Goal: Task Accomplishment & Management: Complete application form

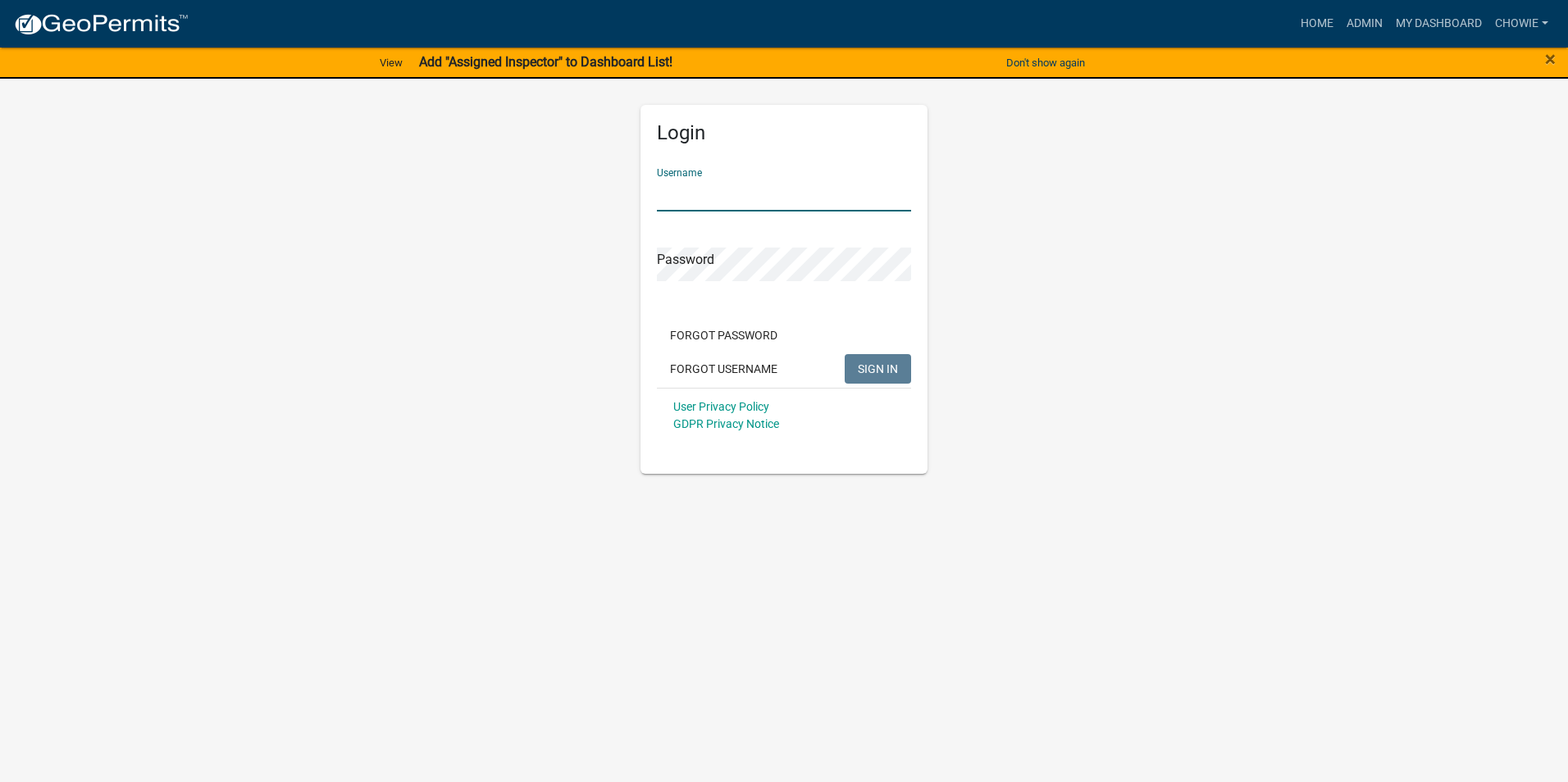
click at [740, 191] on input "Username" at bounding box center [783, 194] width 254 height 33
type input "Chowie"
click at [883, 362] on button "SIGN IN" at bounding box center [878, 368] width 67 height 30
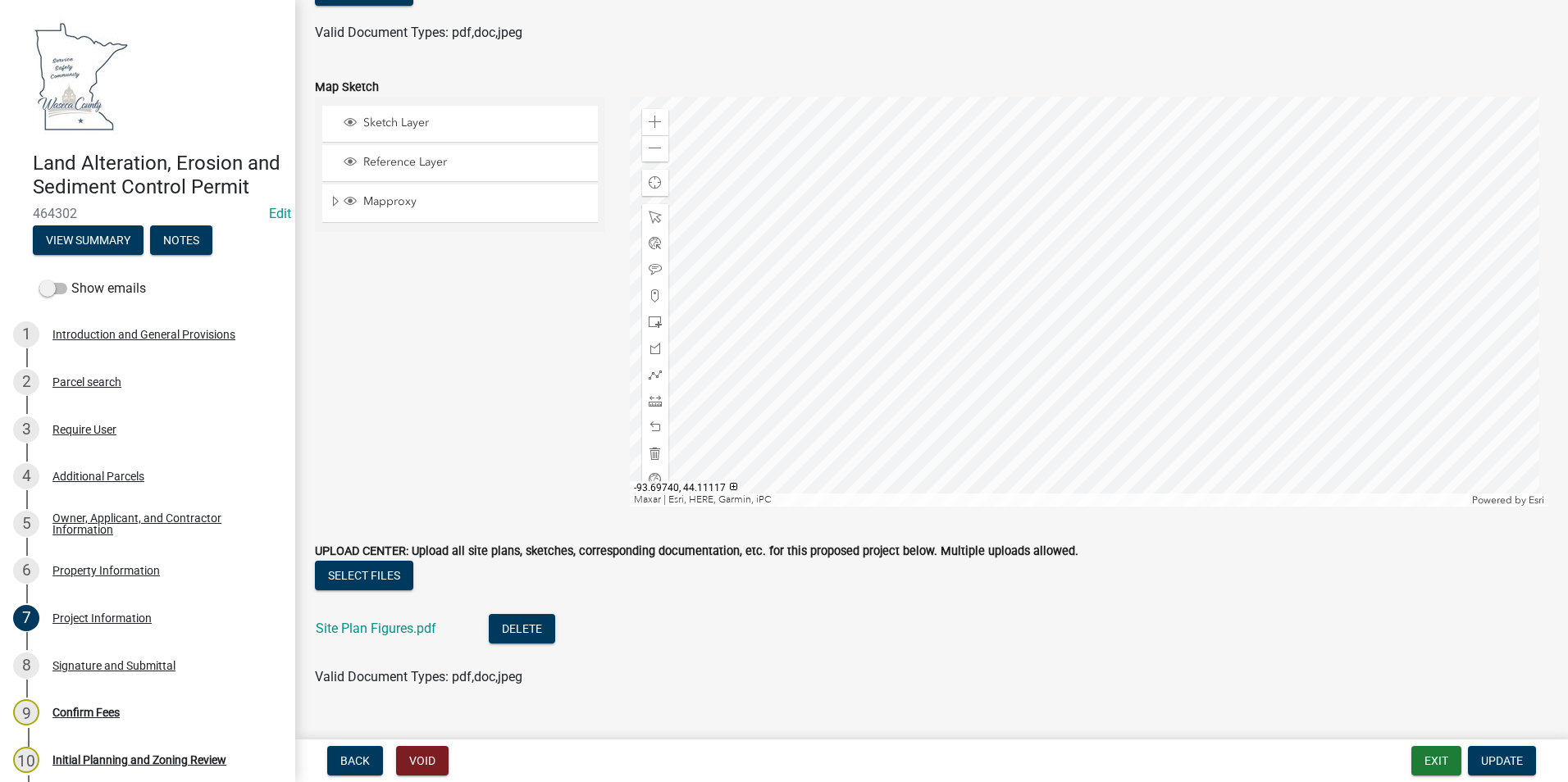
scroll to position [4092, 0]
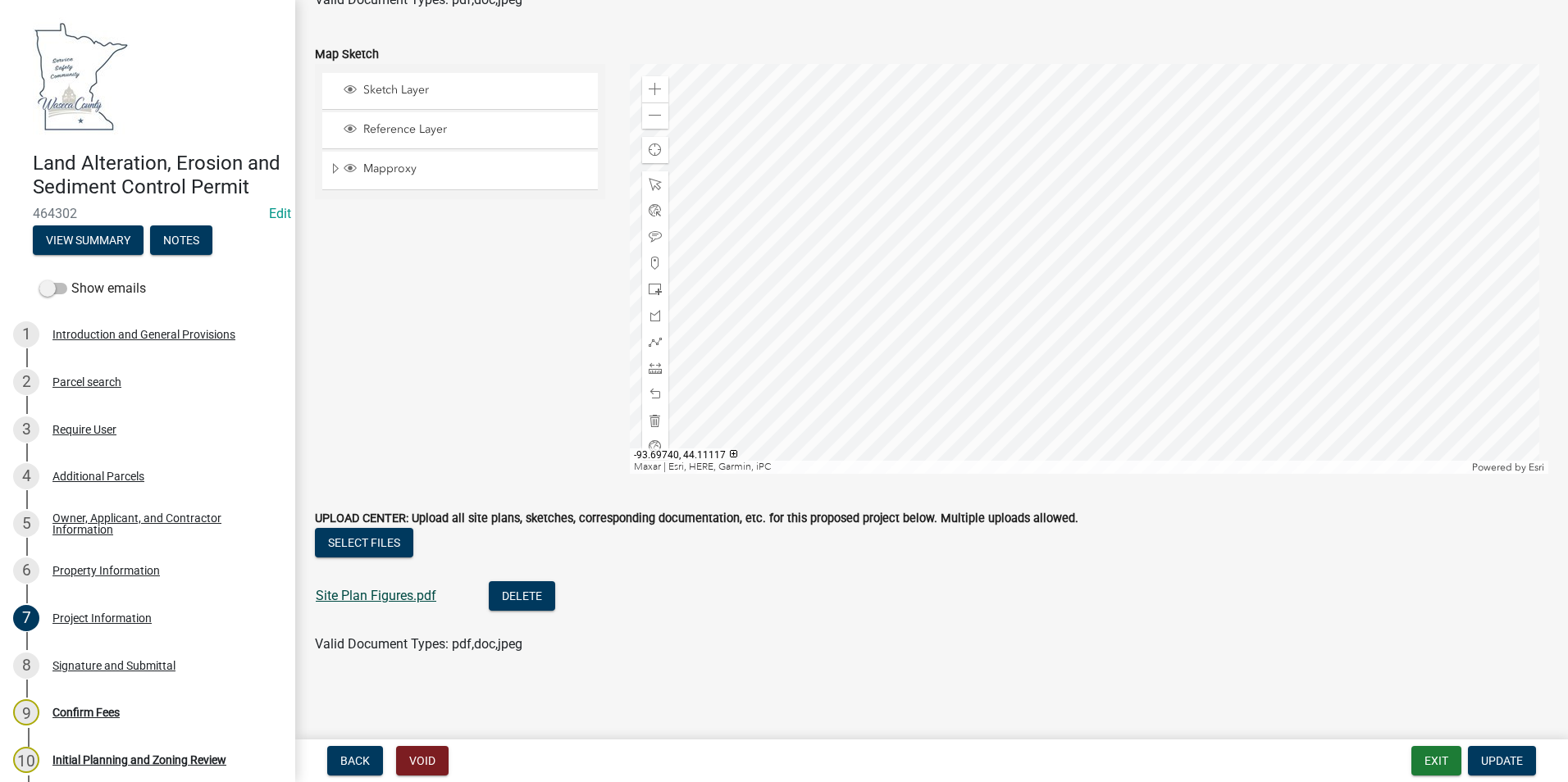
click at [351, 591] on link "Site Plan Figures.pdf" at bounding box center [375, 596] width 121 height 15
click at [123, 576] on div "Property Information" at bounding box center [106, 570] width 108 height 11
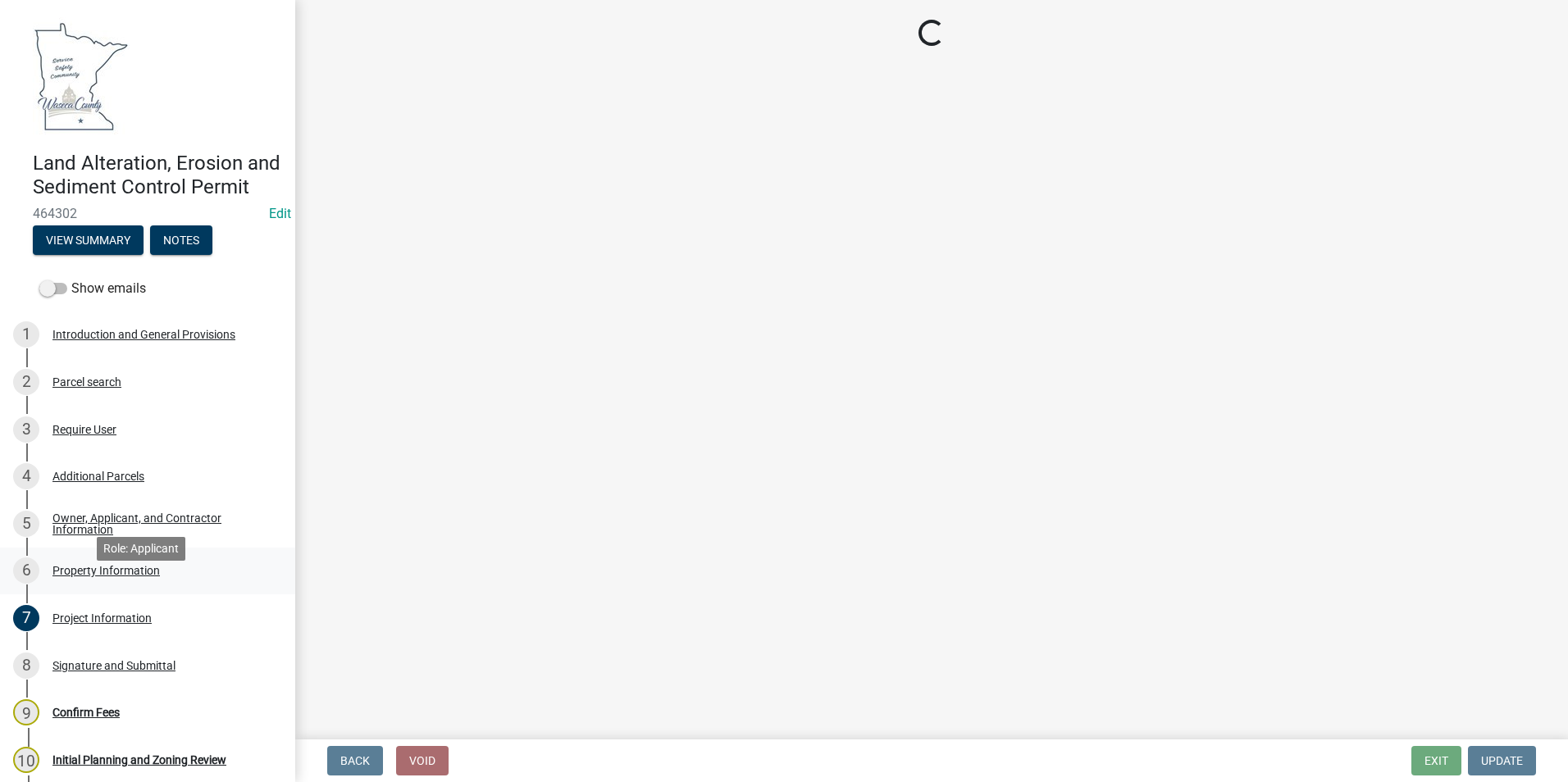
scroll to position [0, 0]
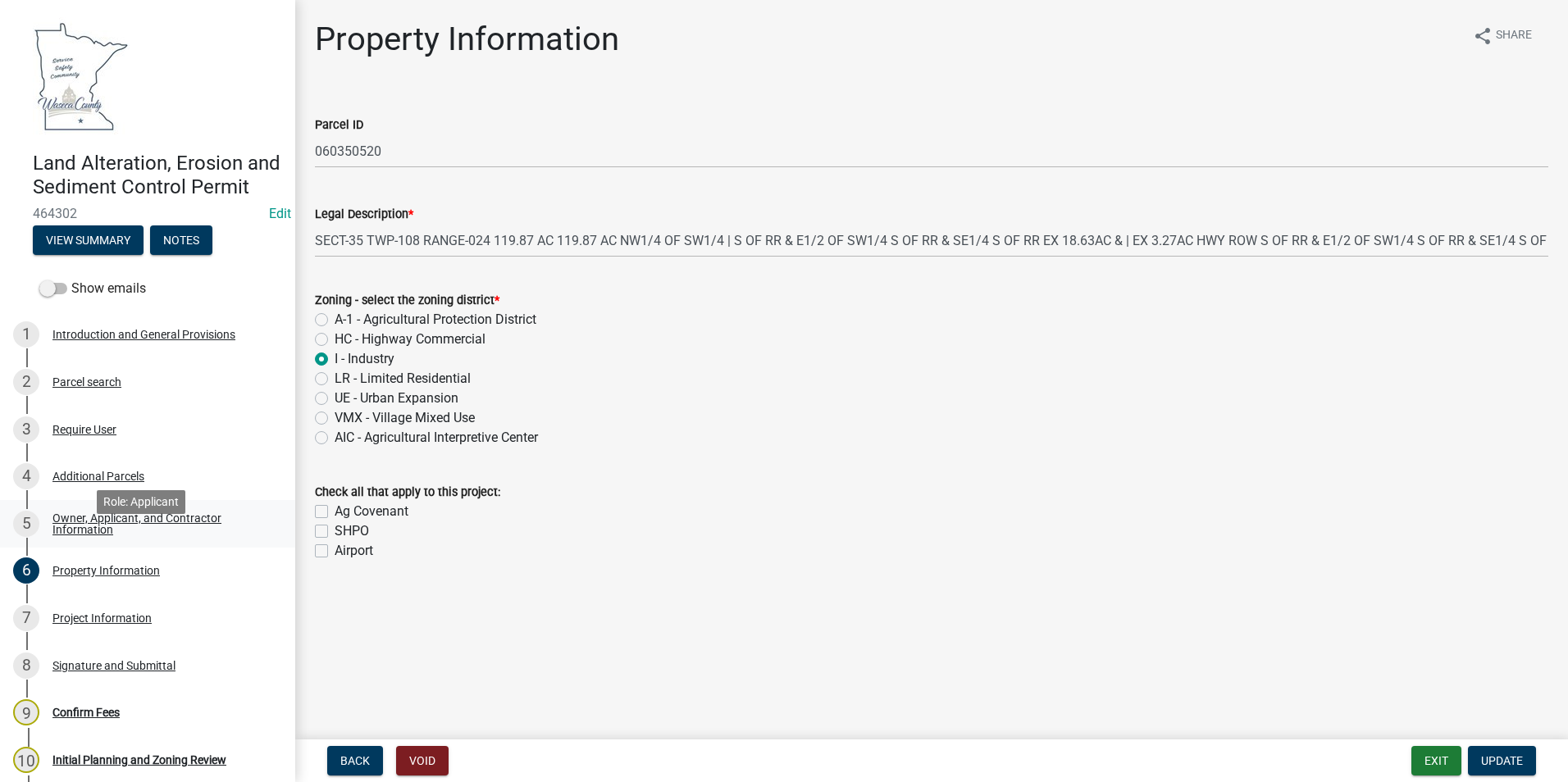
click at [95, 535] on div "Owner, Applicant, and Contractor Information" at bounding box center [160, 523] width 216 height 23
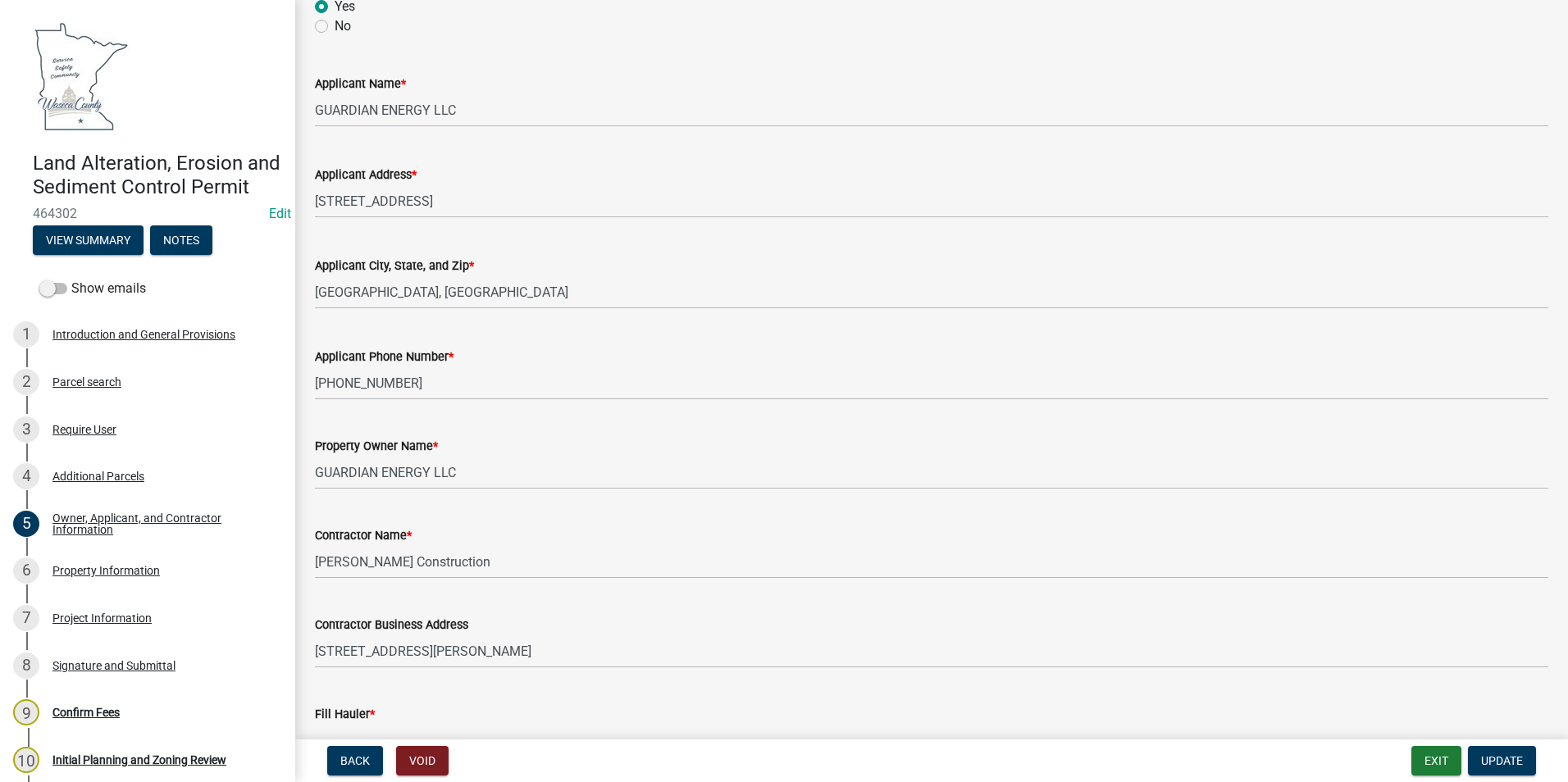
scroll to position [236, 0]
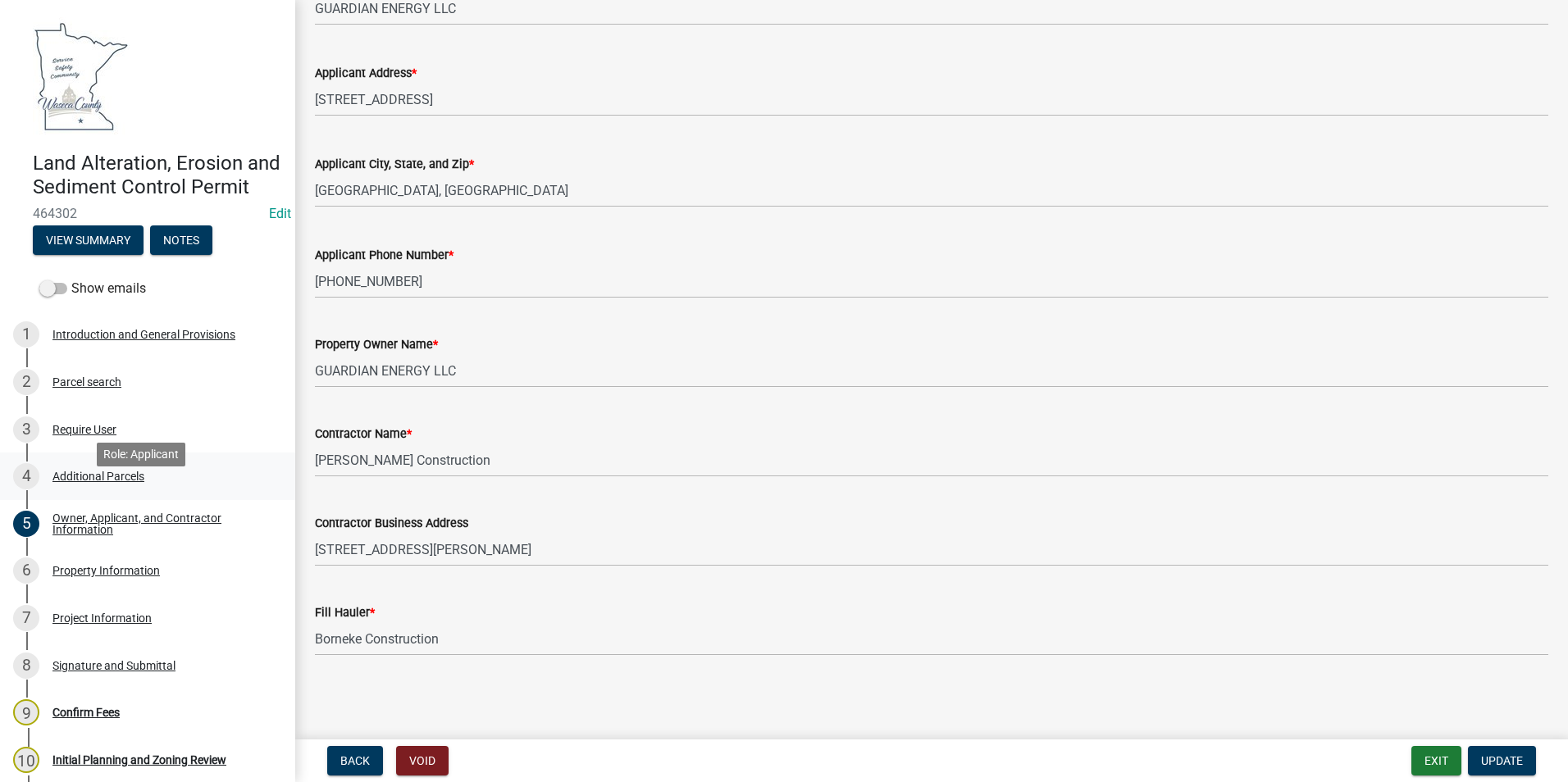
click at [100, 490] on div "4 Additional Parcels" at bounding box center [140, 476] width 256 height 26
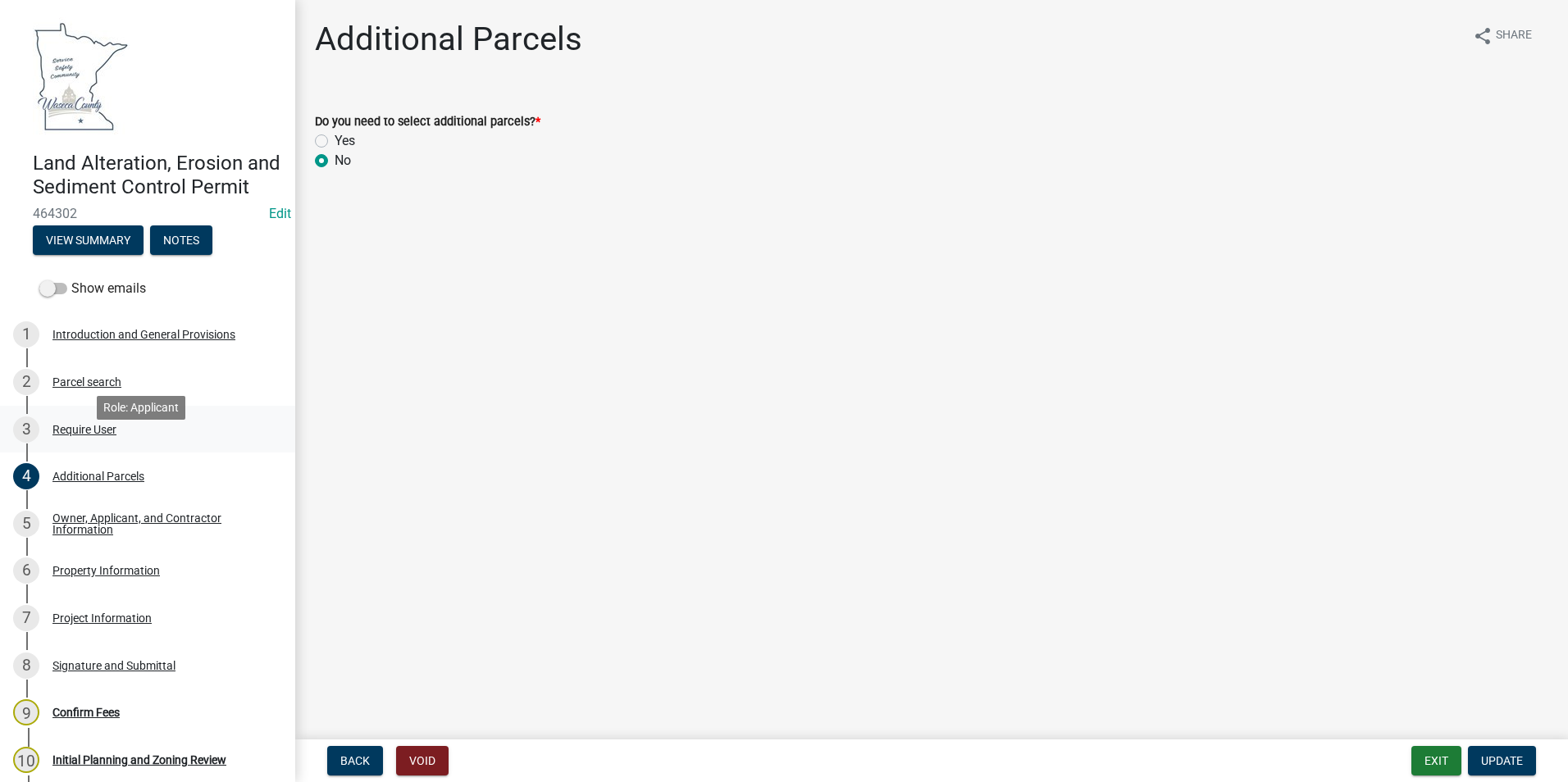
click at [88, 435] on div "Require User" at bounding box center [84, 429] width 64 height 11
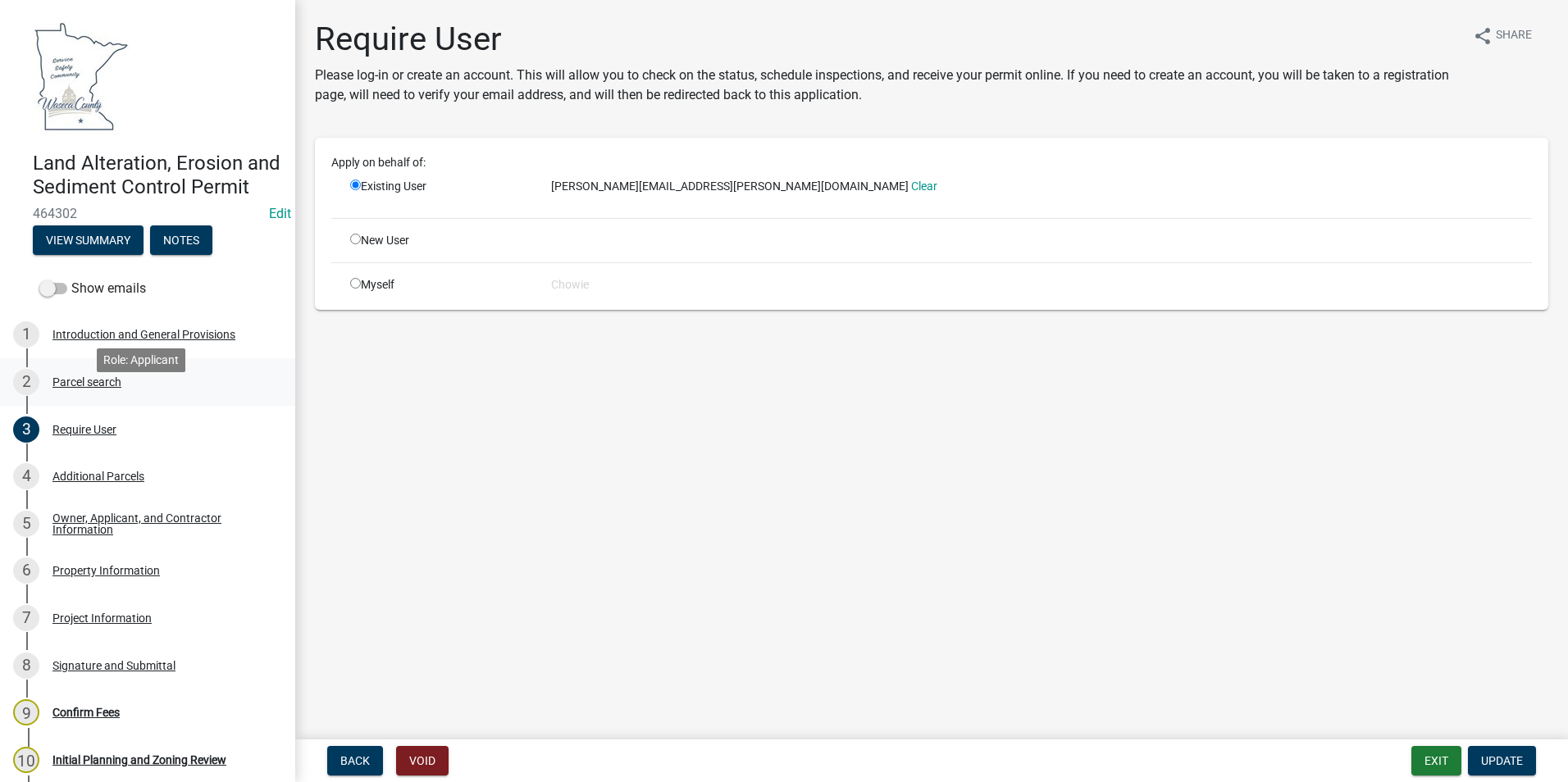
click at [86, 388] on div "Parcel search" at bounding box center [86, 381] width 69 height 11
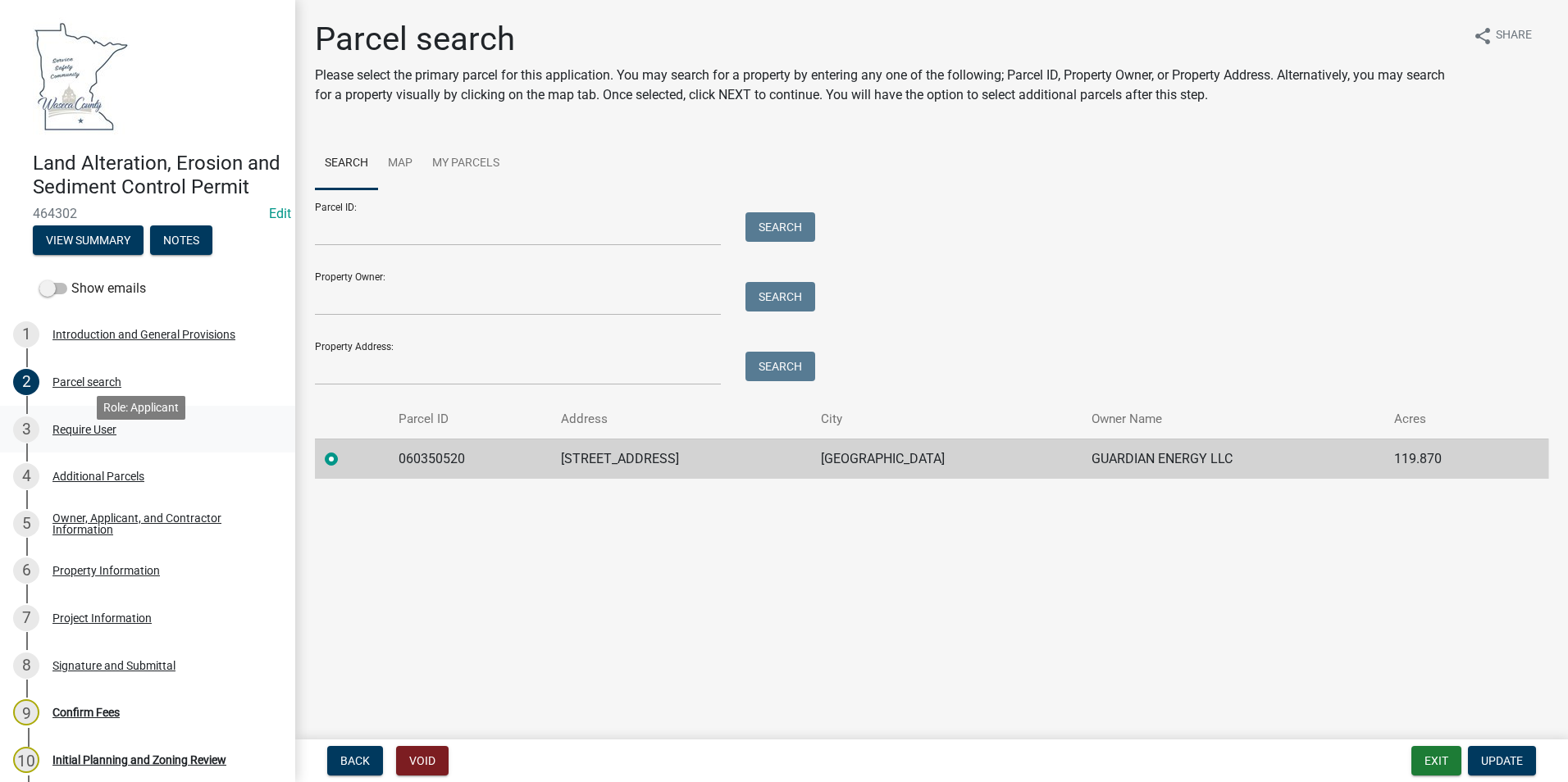
click at [91, 442] on div "3 Require User" at bounding box center [140, 429] width 256 height 26
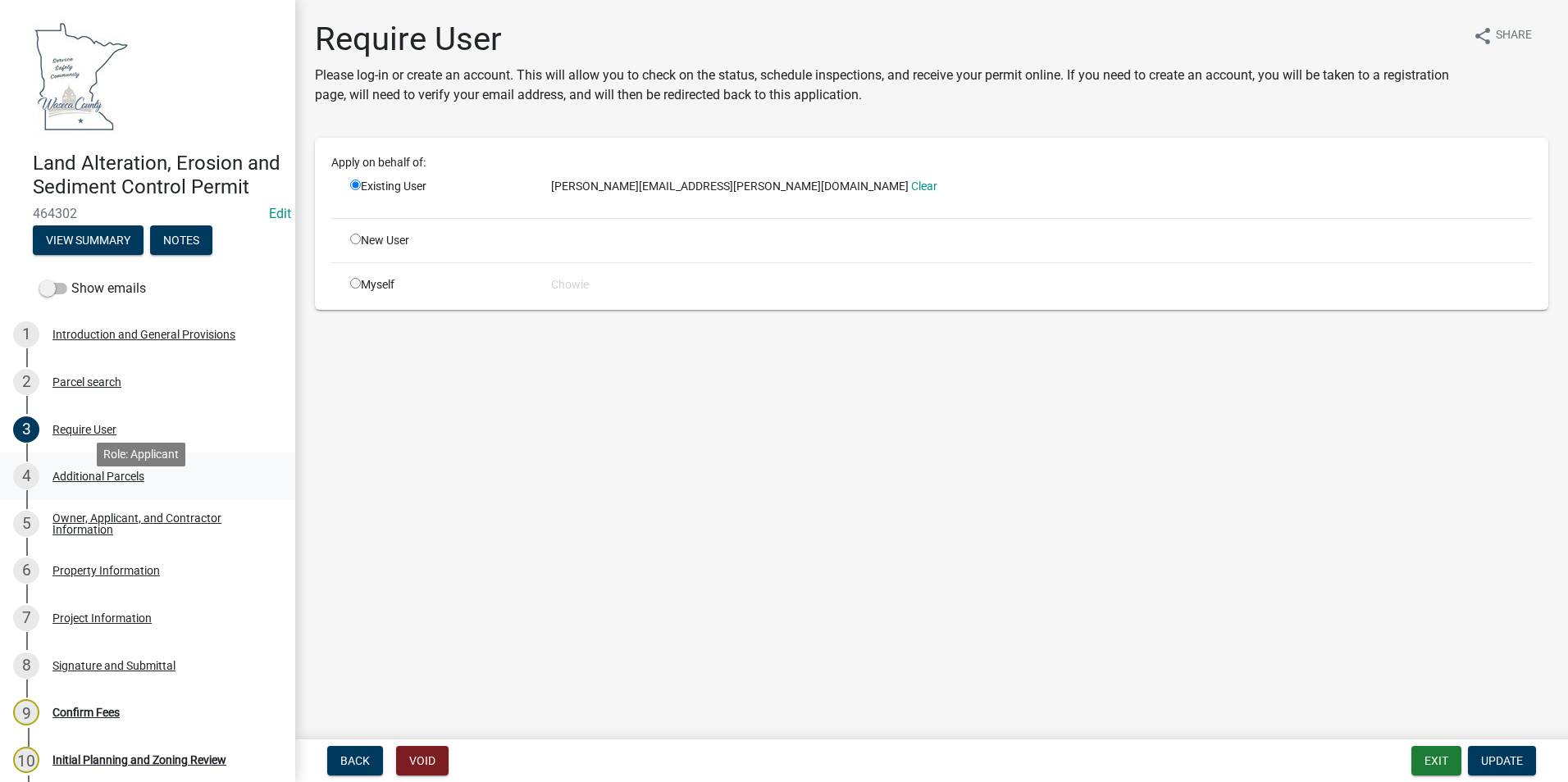
click at [100, 482] on div "Additional Parcels" at bounding box center [97, 476] width 91 height 11
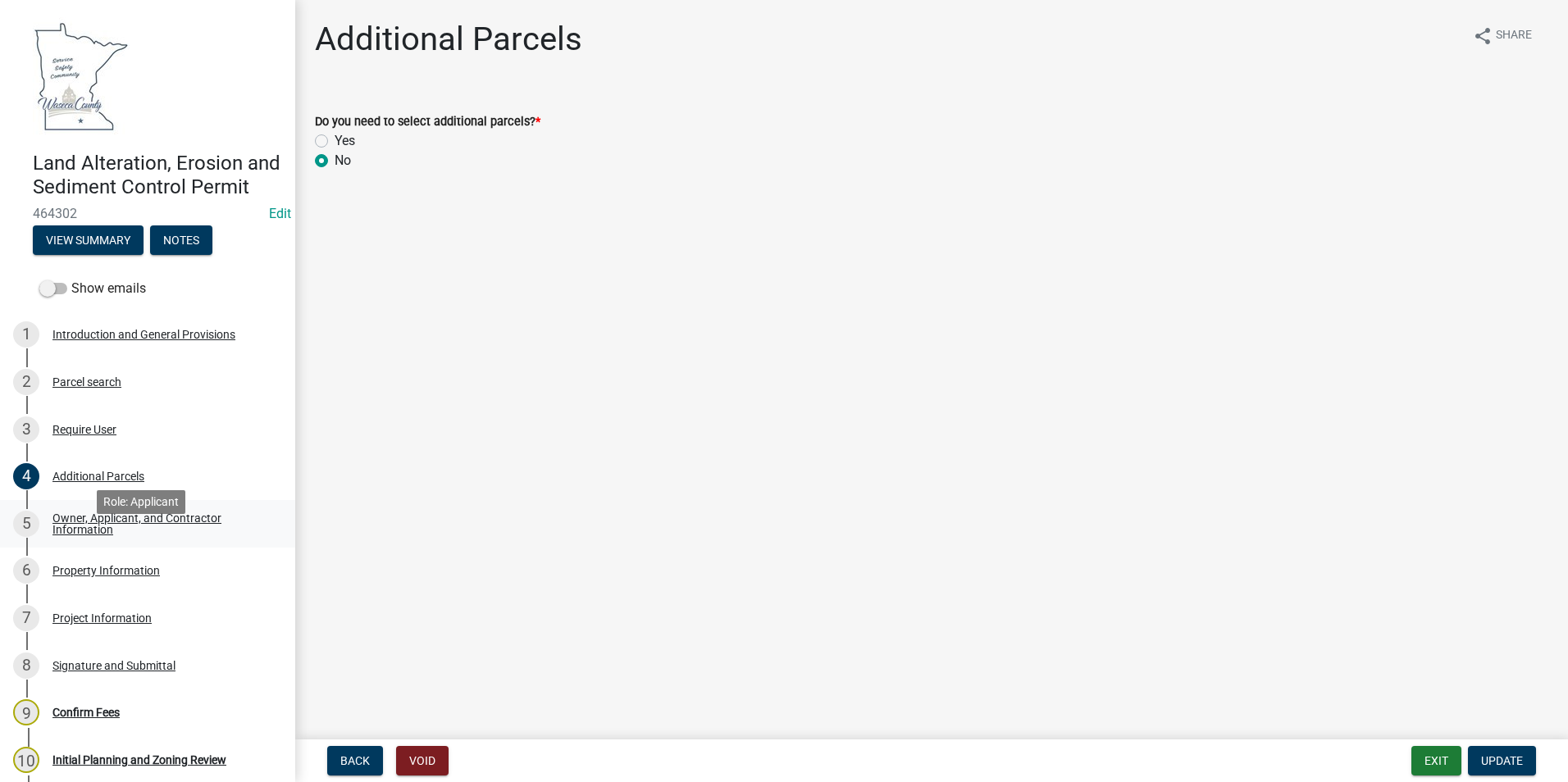
click at [108, 535] on div "Owner, Applicant, and Contractor Information" at bounding box center [160, 523] width 216 height 23
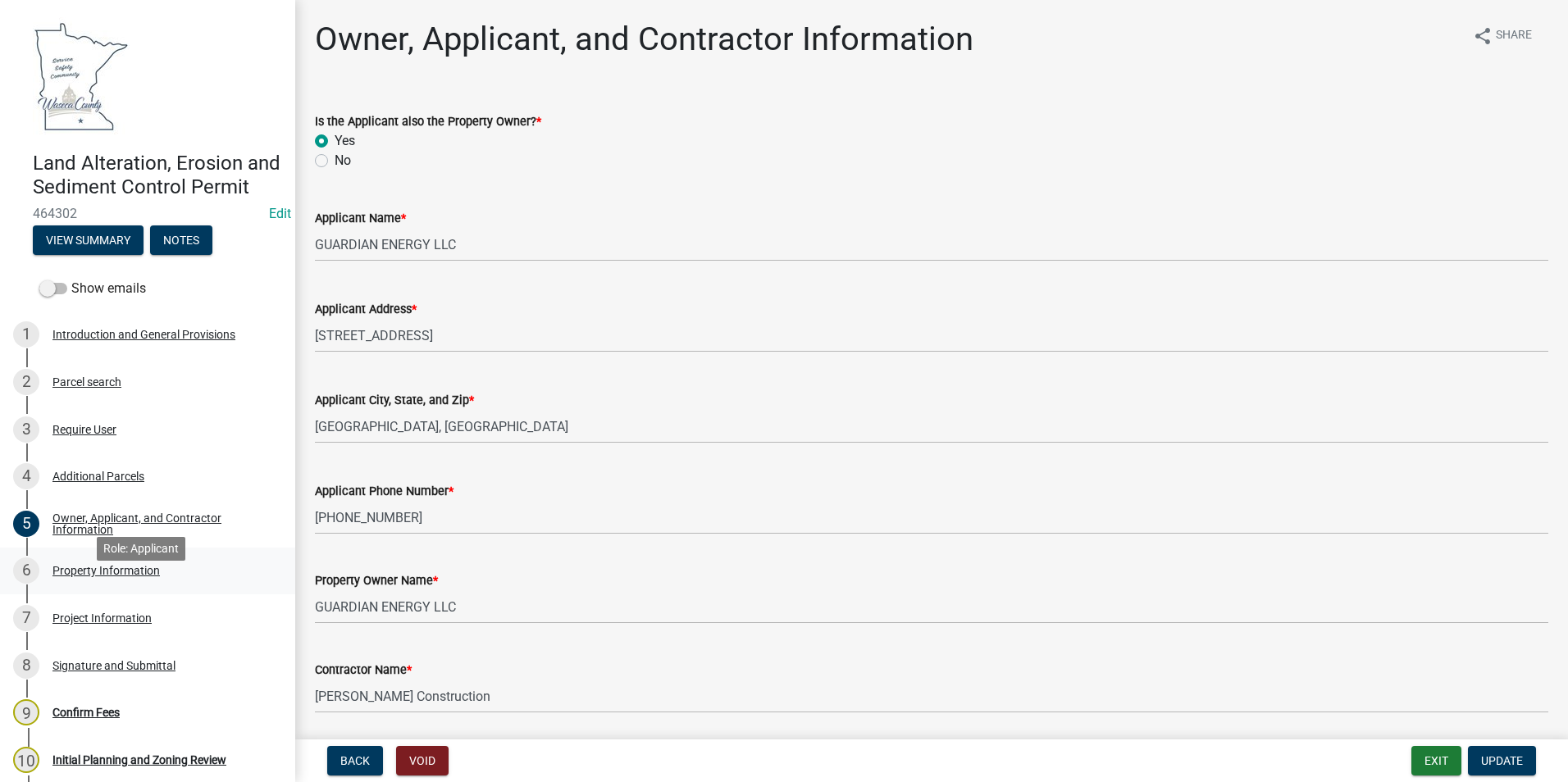
click at [110, 576] on div "Property Information" at bounding box center [106, 570] width 108 height 11
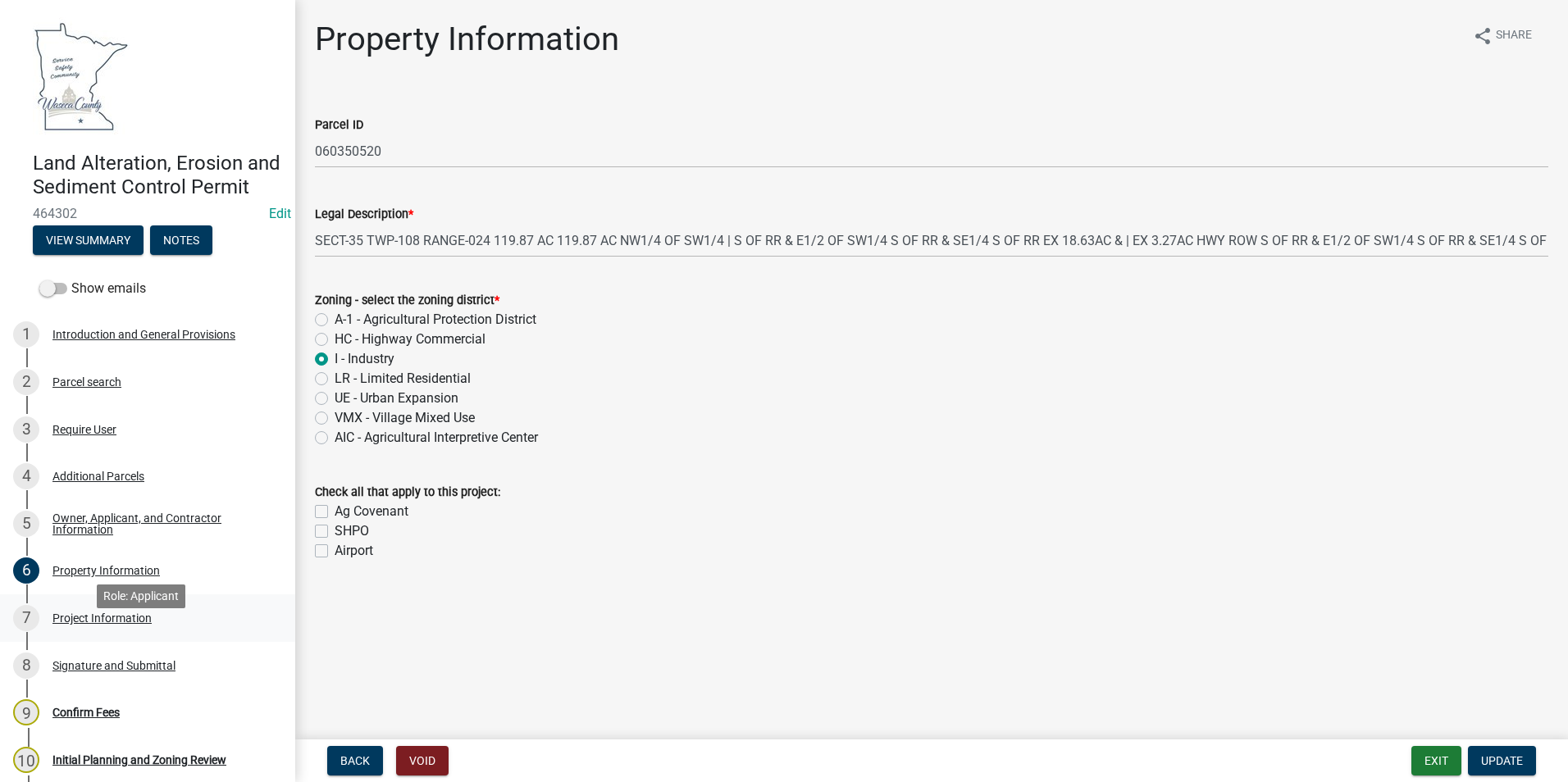
click at [110, 632] on div "7 Project Information" at bounding box center [140, 618] width 256 height 26
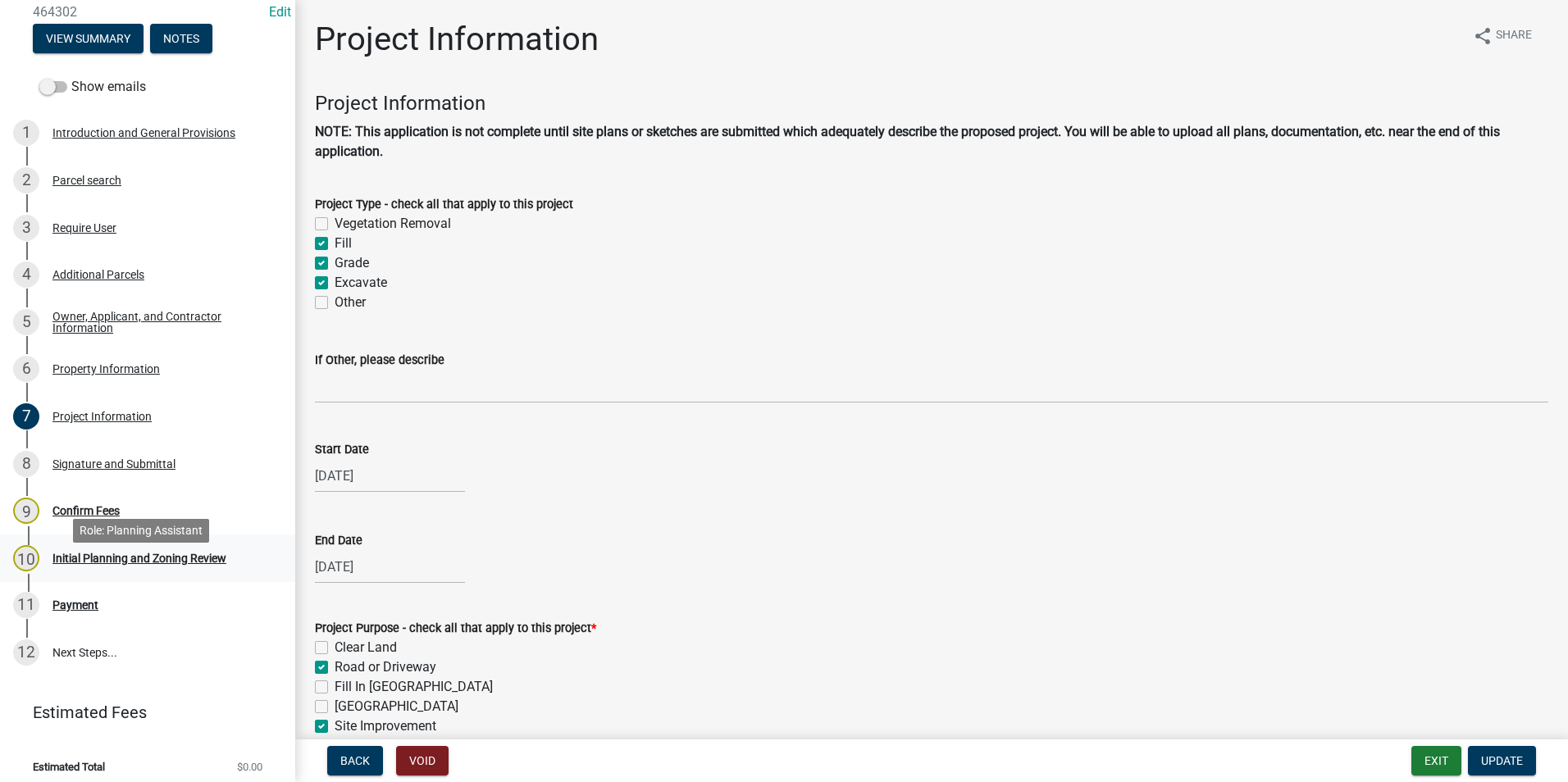
scroll to position [235, 0]
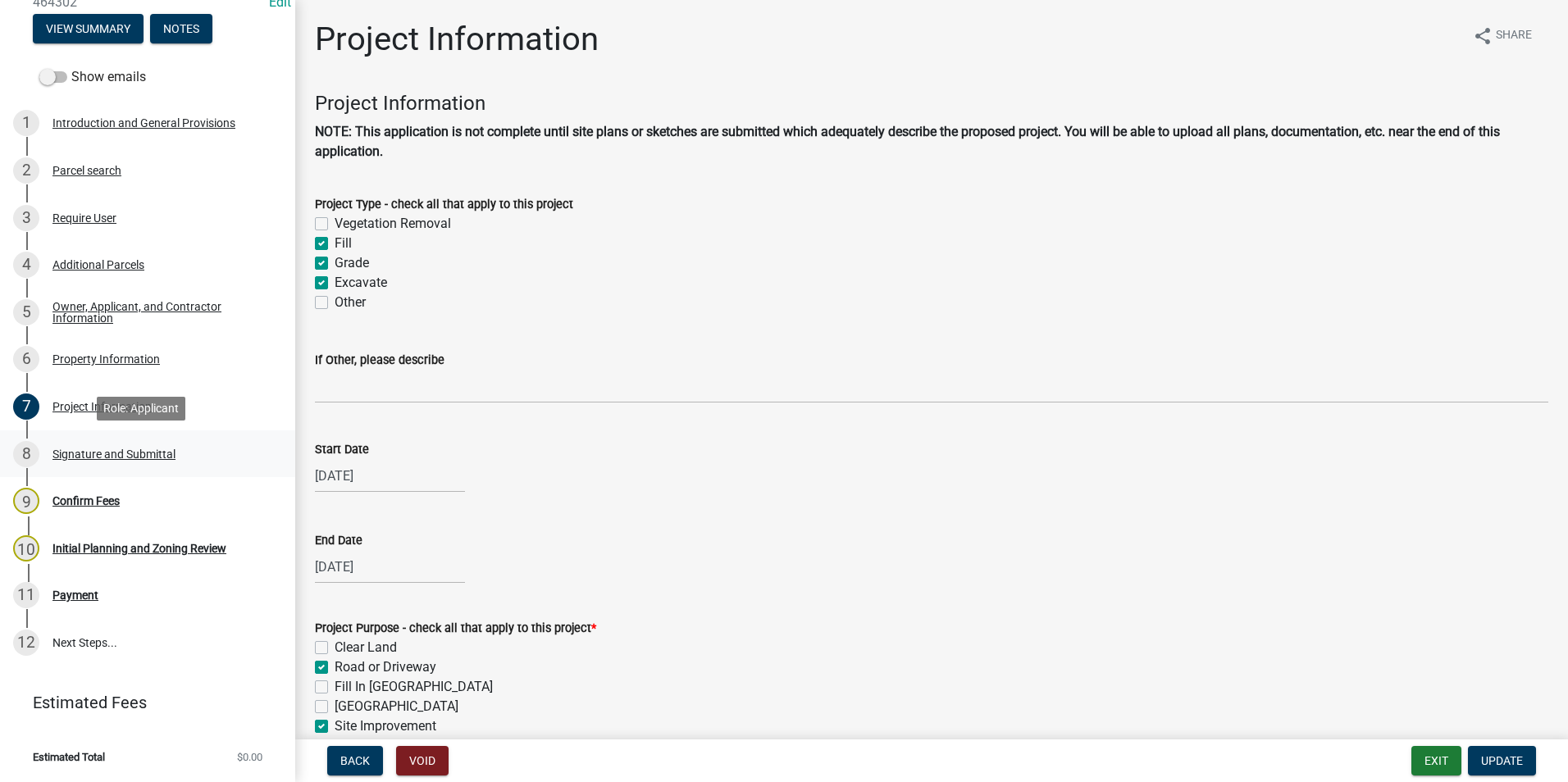
click at [112, 445] on div "8 Signature and Submittal" at bounding box center [140, 454] width 256 height 26
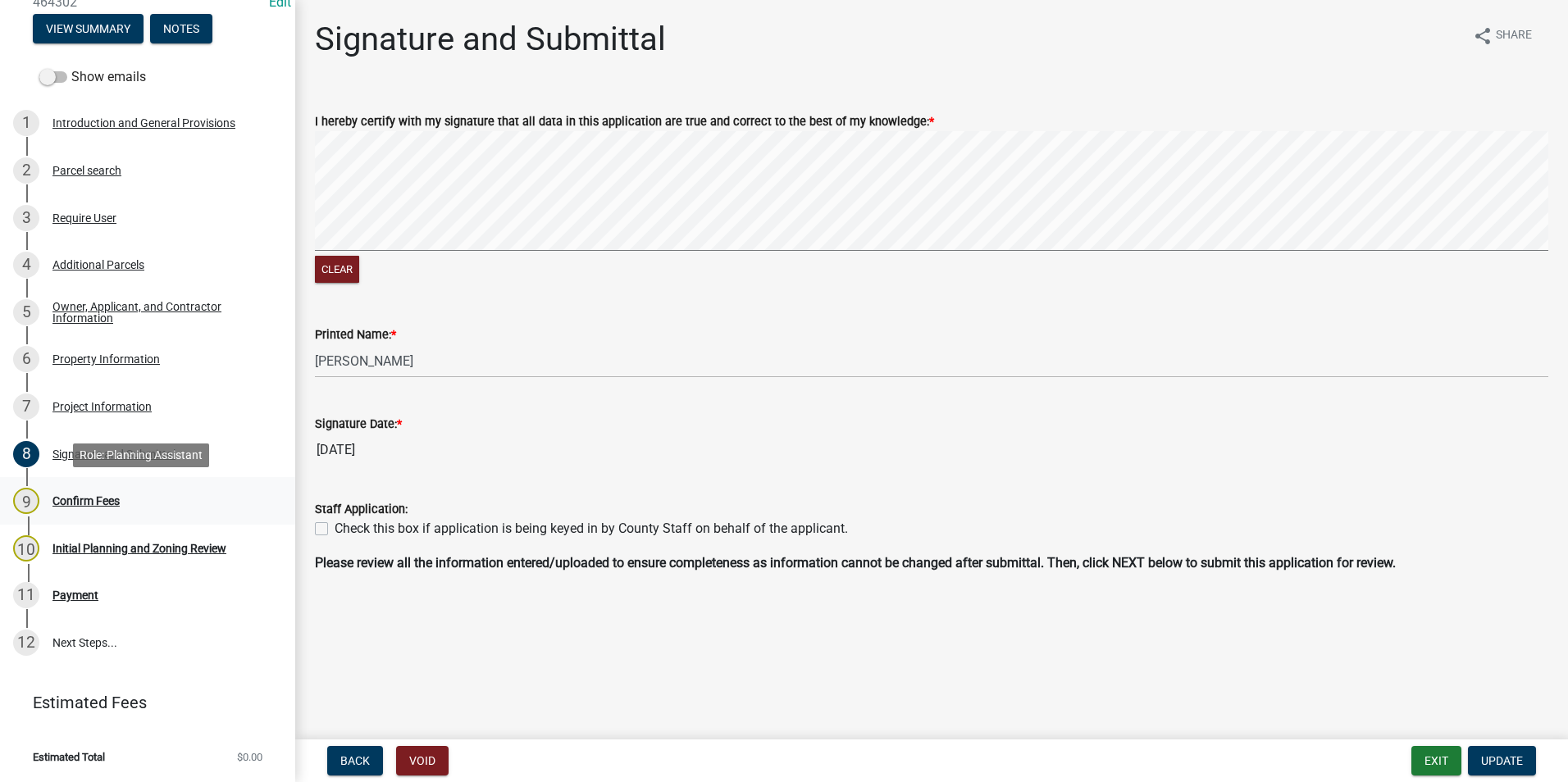
click at [89, 495] on div "Confirm Fees" at bounding box center [85, 500] width 68 height 11
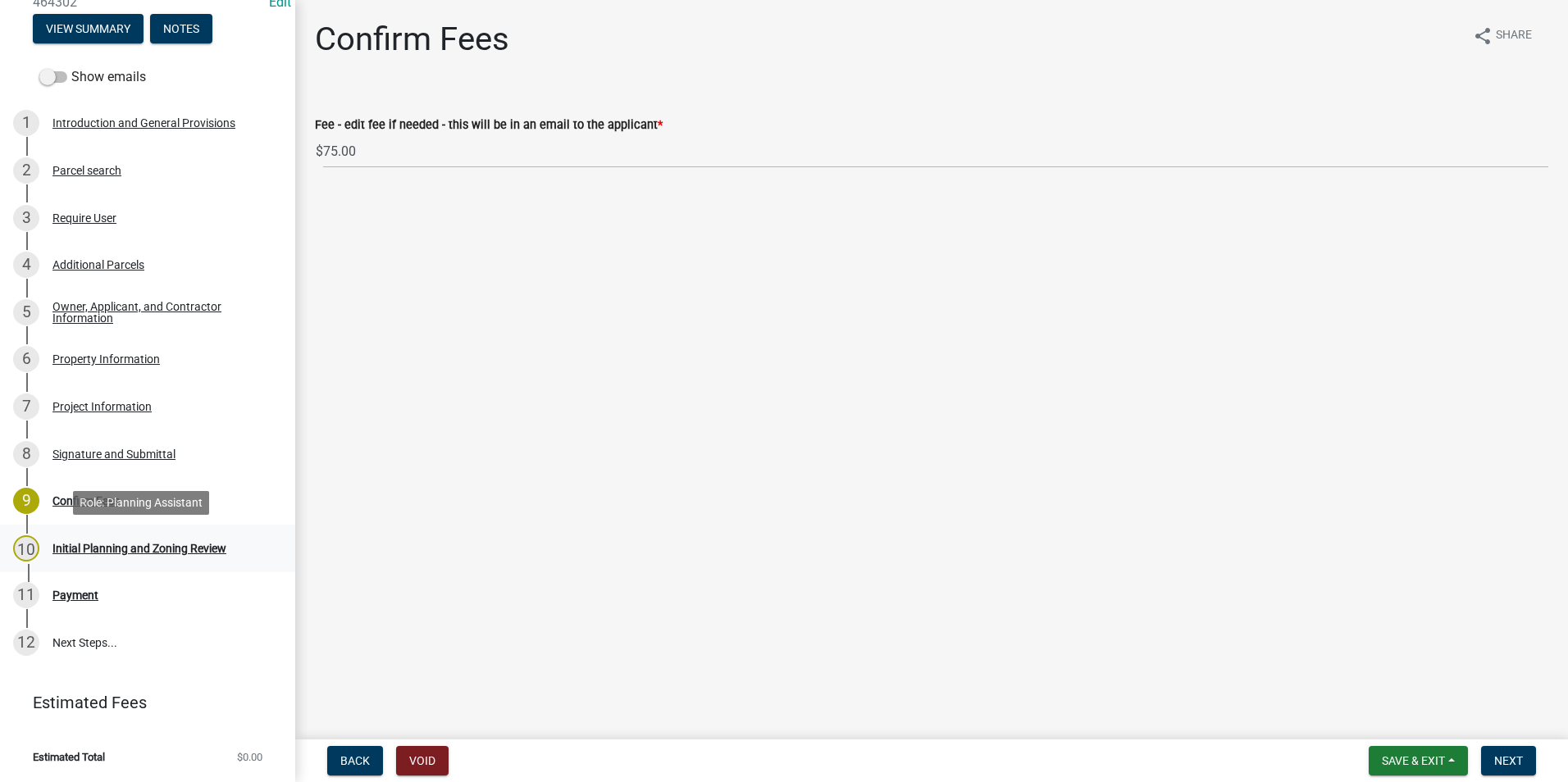
click at [134, 543] on div "Initial Planning and Zoning Review" at bounding box center [139, 548] width 174 height 11
click at [135, 409] on div "Project Information" at bounding box center [102, 406] width 99 height 11
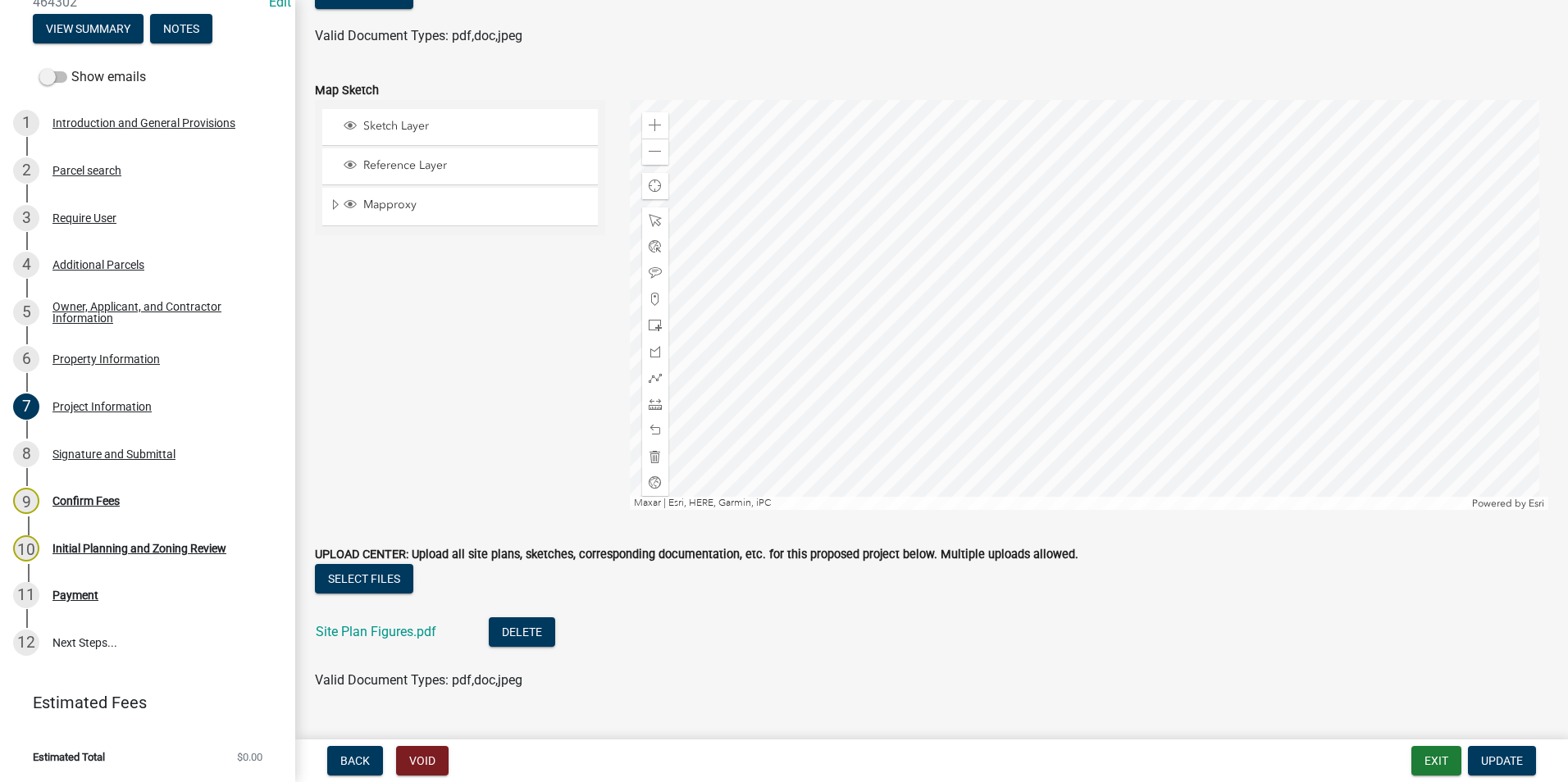
scroll to position [4092, 0]
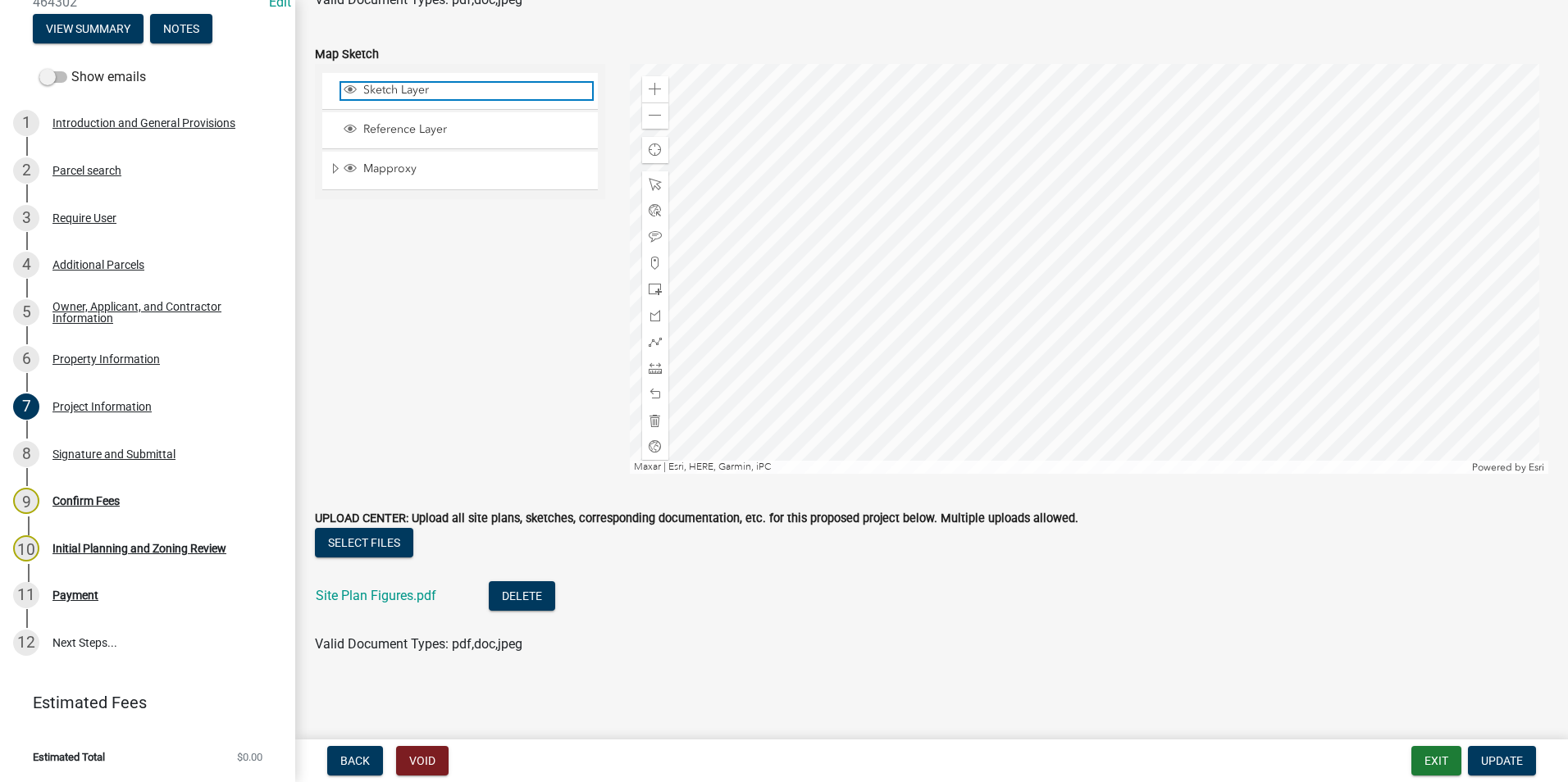
click at [420, 84] on span "Sketch Layer" at bounding box center [475, 90] width 233 height 15
click at [431, 133] on span "Reference Layer" at bounding box center [475, 129] width 233 height 15
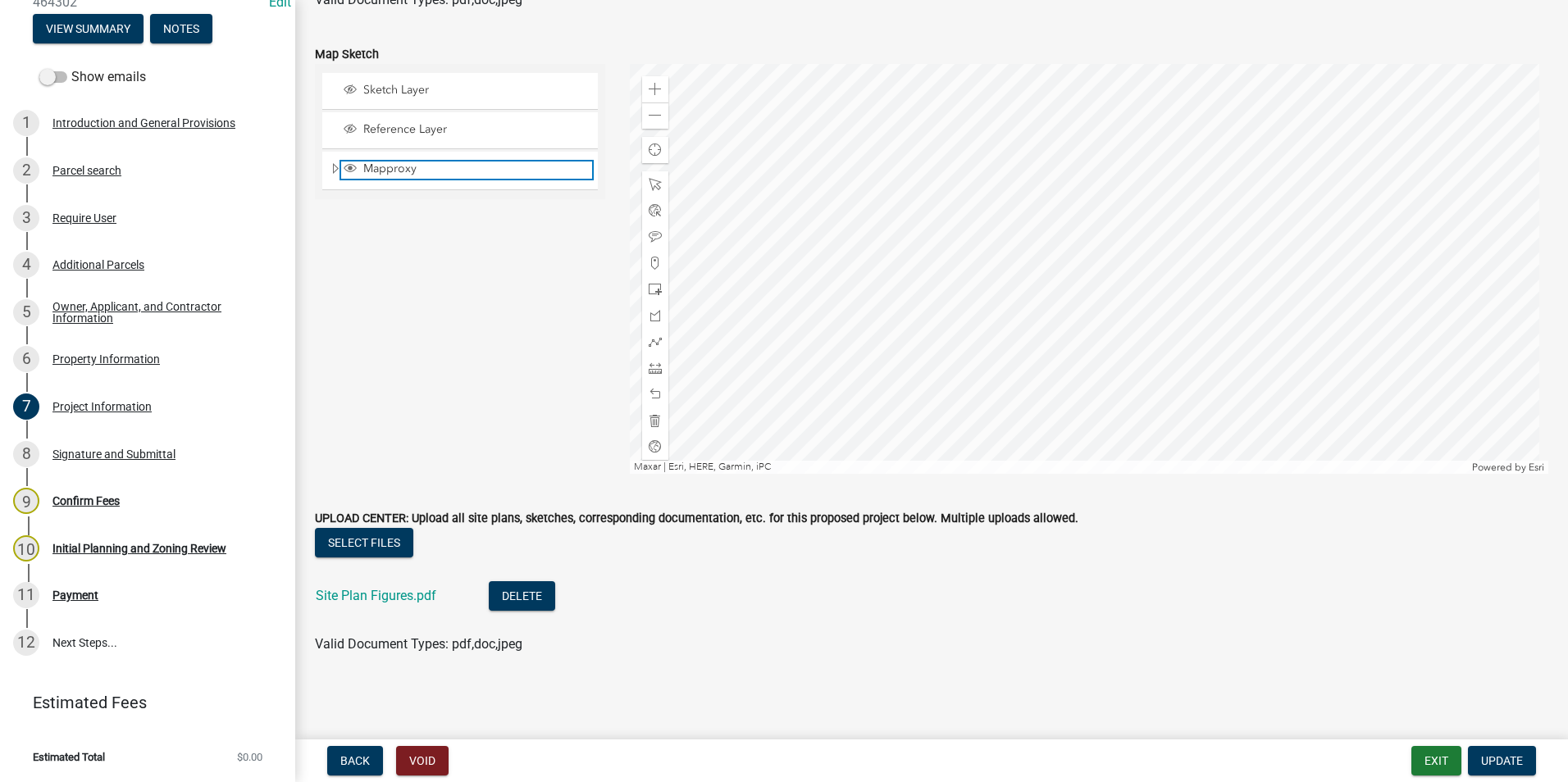
click at [425, 169] on span "Mapproxy" at bounding box center [475, 168] width 233 height 15
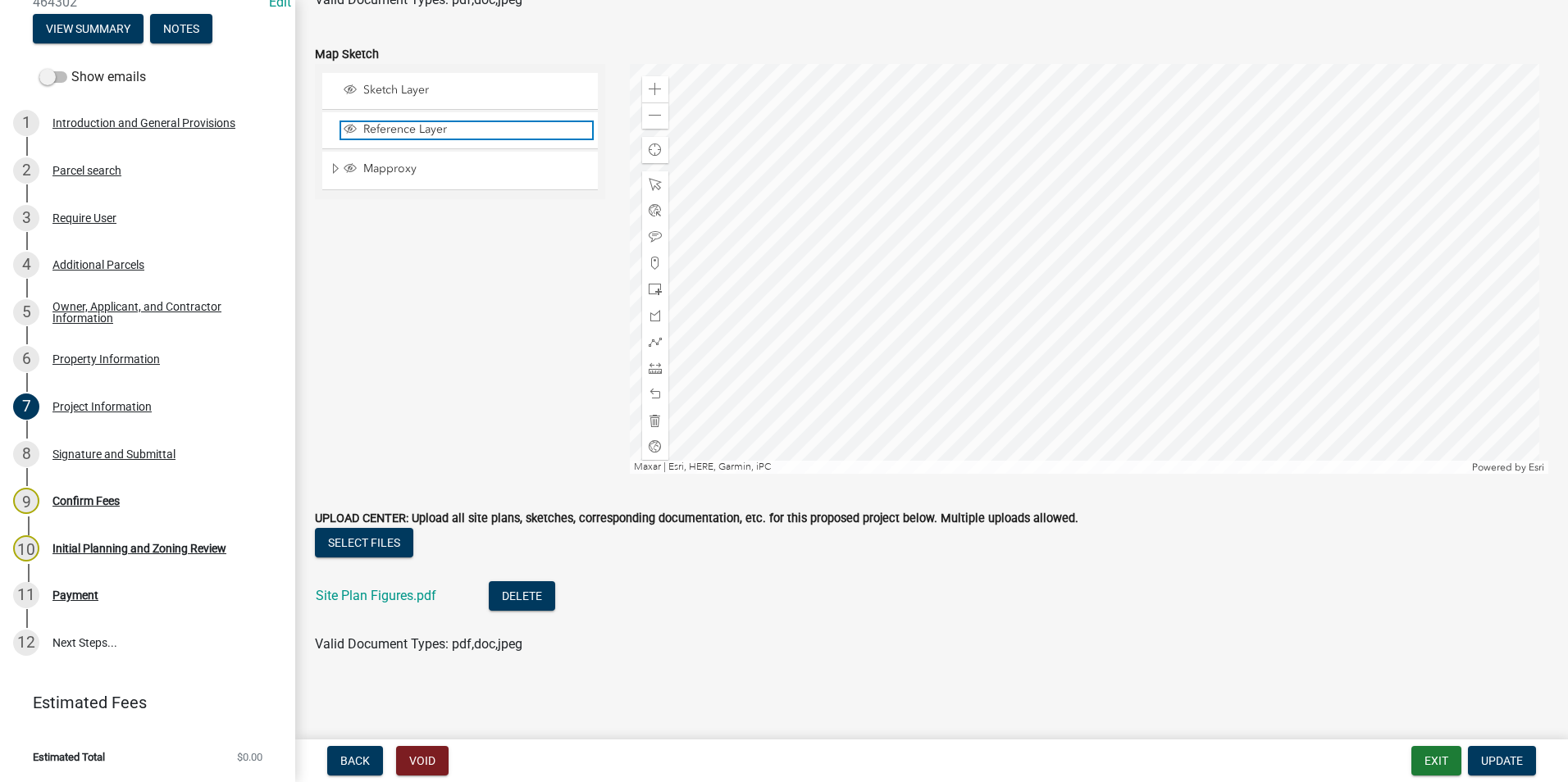
click at [427, 131] on span "Reference Layer" at bounding box center [475, 129] width 233 height 15
click at [441, 83] on span "Sketch Layer" at bounding box center [475, 90] width 233 height 15
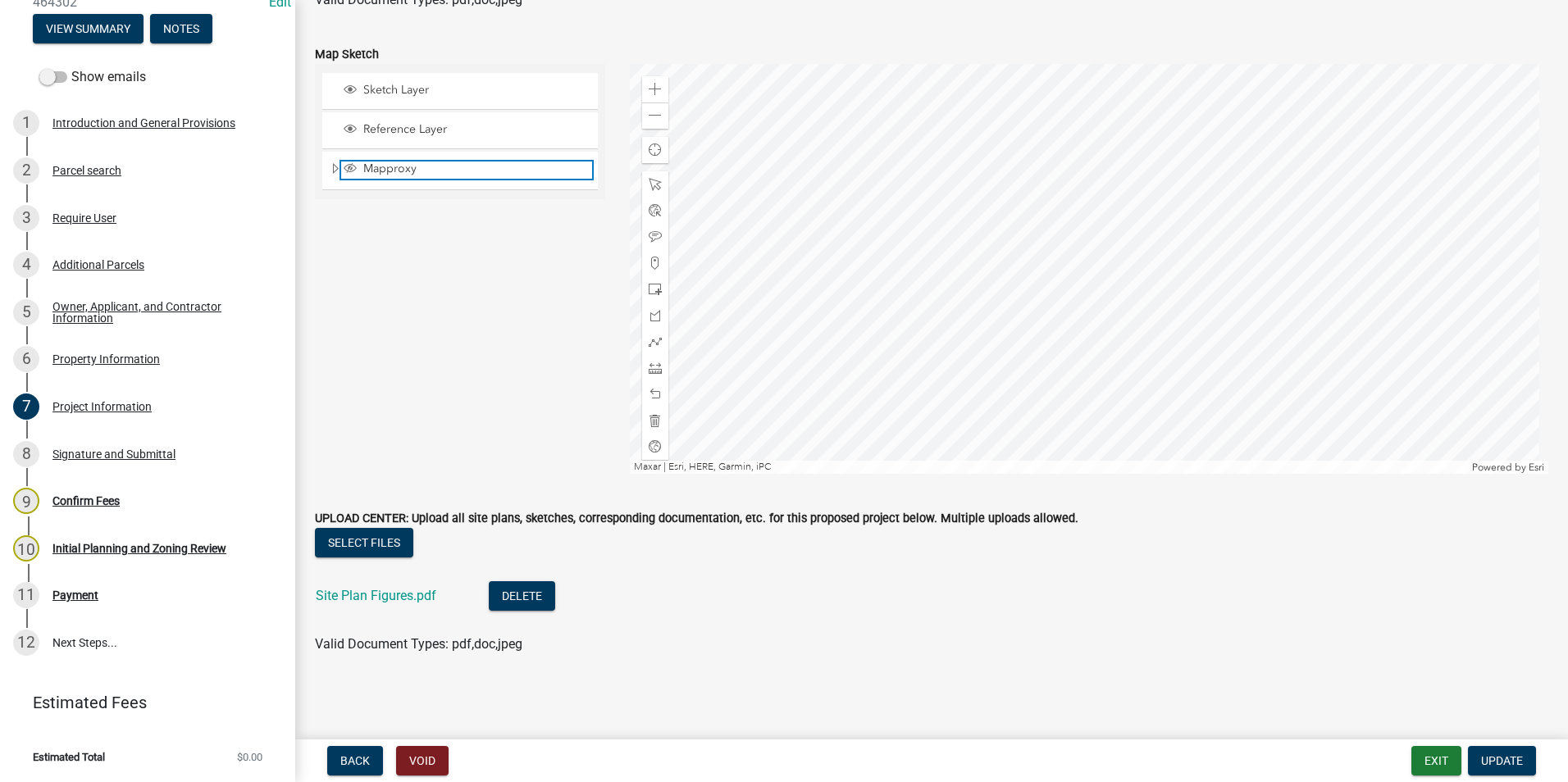
click at [445, 168] on span "Mapproxy" at bounding box center [475, 168] width 233 height 15
click at [412, 591] on link "Site Plan Figures.pdf" at bounding box center [375, 596] width 121 height 15
